Goal: Book appointment/travel/reservation

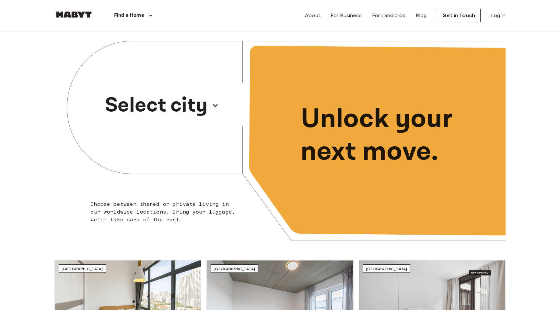
click at [213, 103] on icon "button" at bounding box center [215, 105] width 10 height 10
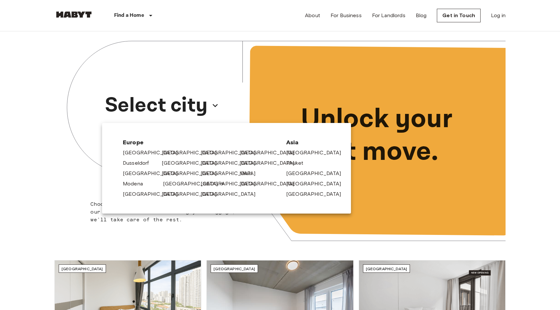
click at [175, 183] on link "[GEOGRAPHIC_DATA]" at bounding box center [194, 184] width 62 height 8
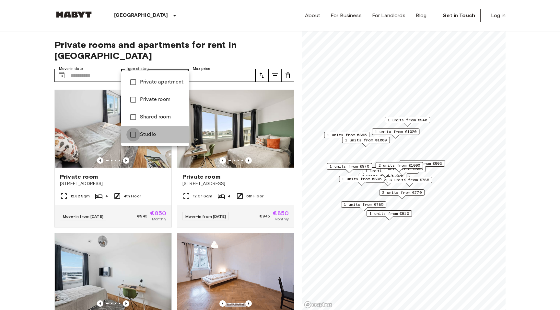
type input "******"
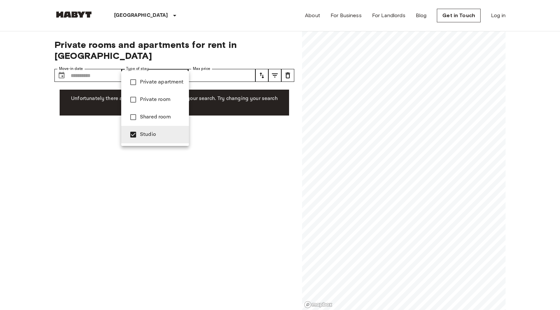
click at [40, 131] on div at bounding box center [280, 155] width 560 height 310
click at [106, 71] on div at bounding box center [280, 155] width 560 height 310
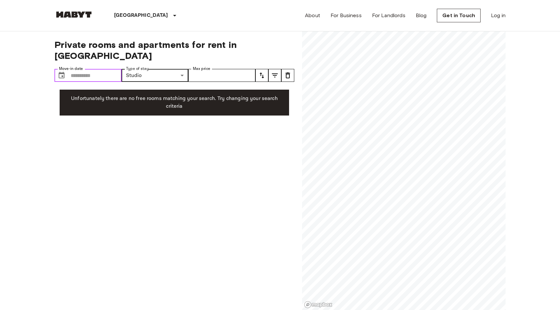
click at [106, 69] on input "Move-in date" at bounding box center [96, 75] width 51 height 13
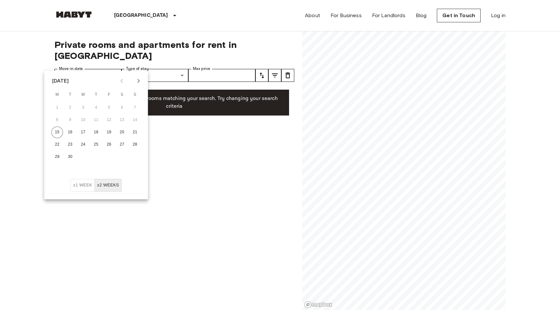
click at [142, 79] on icon "Next month" at bounding box center [139, 81] width 8 height 8
click at [59, 103] on button "1" at bounding box center [58, 108] width 12 height 12
type input "**********"
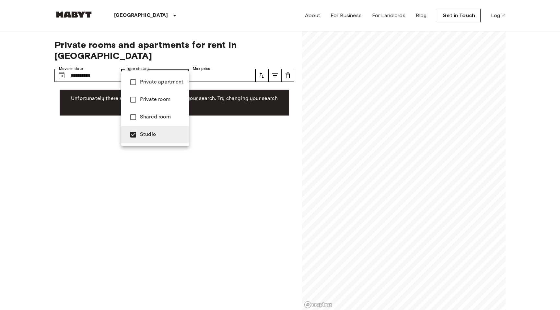
type input "**********"
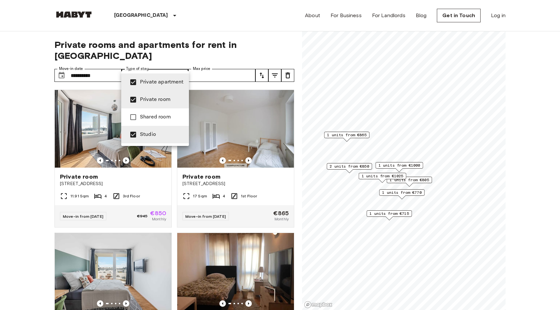
click at [23, 171] on div at bounding box center [280, 155] width 560 height 310
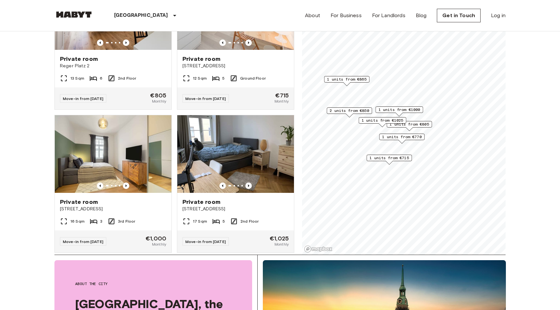
scroll to position [56, 0]
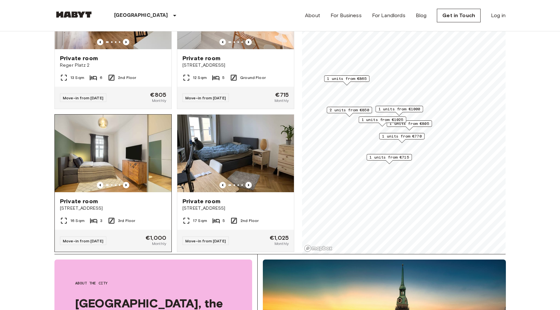
click at [121, 142] on img at bounding box center [113, 154] width 117 height 78
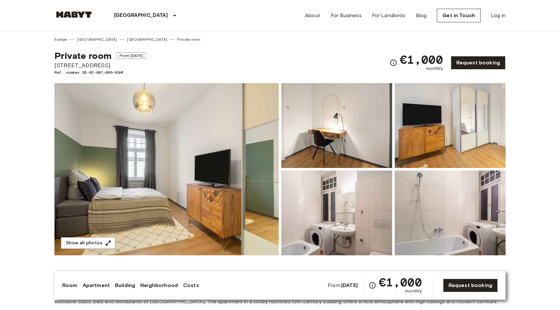
click at [233, 133] on img at bounding box center [166, 169] width 224 height 172
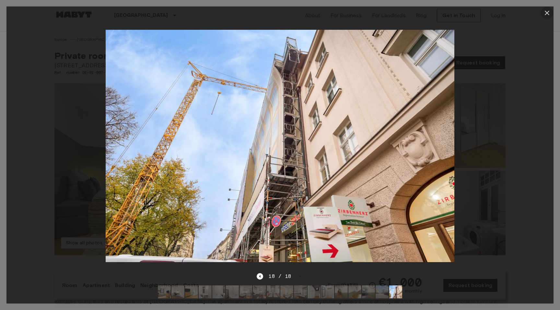
click at [547, 16] on icon "button" at bounding box center [547, 13] width 8 height 8
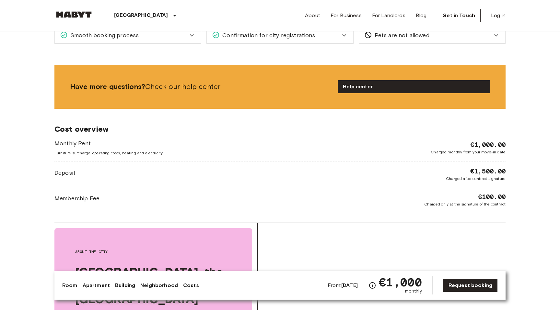
scroll to position [602, 0]
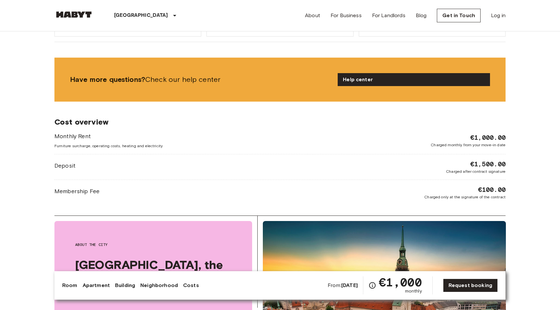
click at [513, 176] on body "Munich Europe Amsterdam Berlin Brussels Cologne Dusseldorf Frankfurt Graz Hambu…" at bounding box center [280, 248] width 560 height 1701
click at [516, 177] on body "Munich Europe Amsterdam Berlin Brussels Cologne Dusseldorf Frankfurt Graz Hambu…" at bounding box center [280, 248] width 560 height 1701
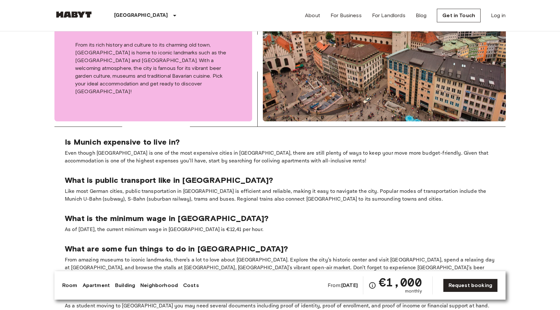
scroll to position [1032, 0]
